Goal: Go to known website: Access a specific website the user already knows

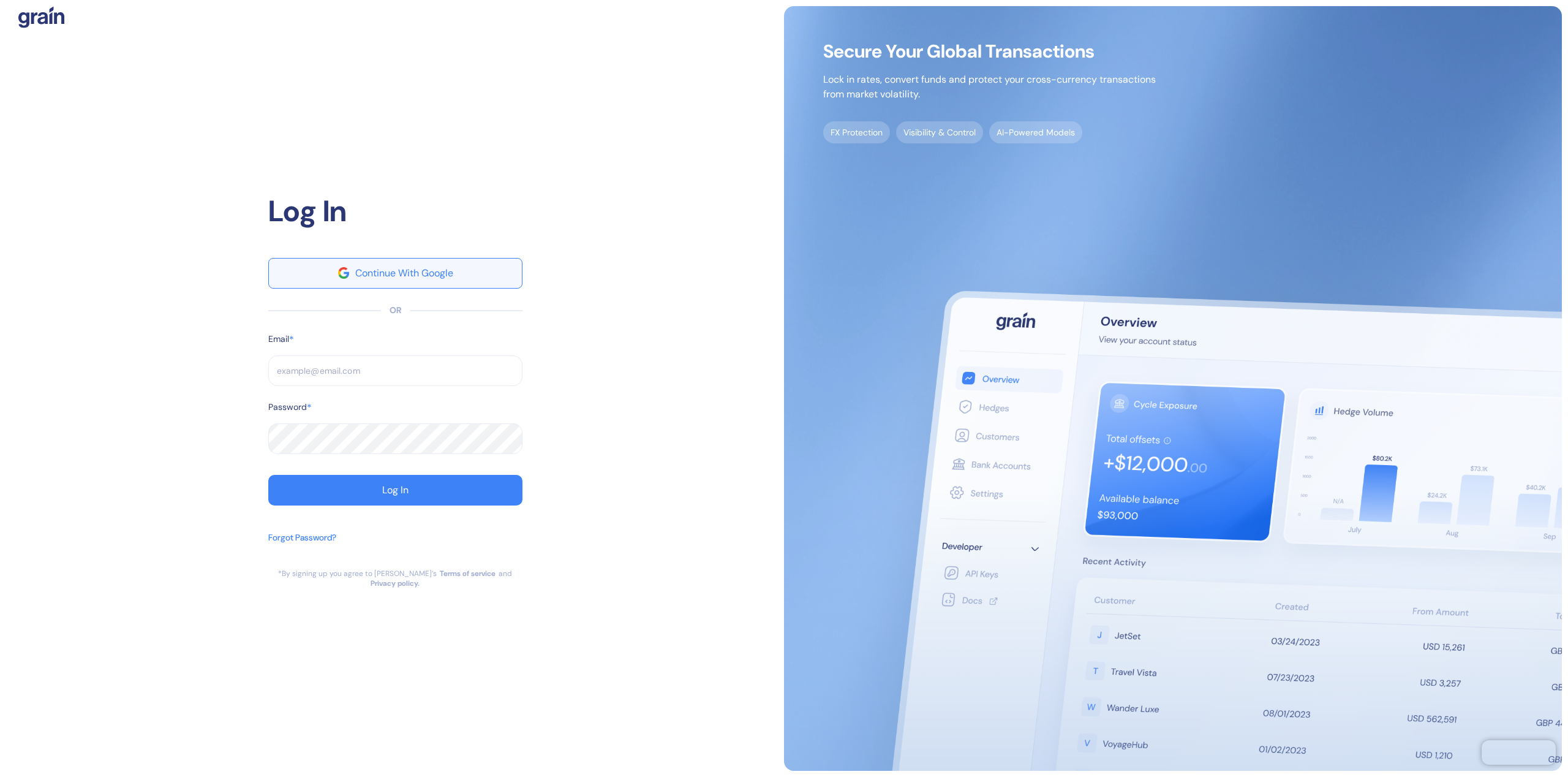
type input "[EMAIL_ADDRESS][DOMAIN_NAME]"
click at [443, 276] on div "Continue With Google" at bounding box center [404, 272] width 98 height 10
